Goal: Task Accomplishment & Management: Manage account settings

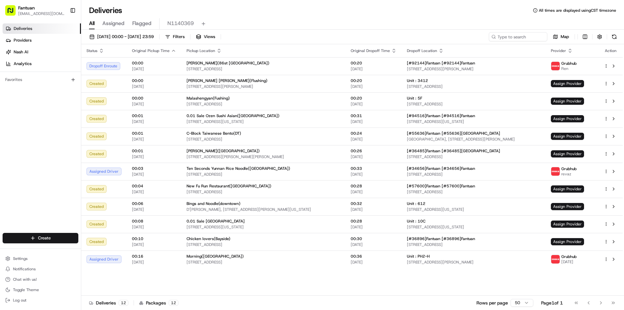
click at [290, 25] on div "All Assigned Flagged N1140369" at bounding box center [352, 23] width 543 height 11
